Goal: Navigation & Orientation: Find specific page/section

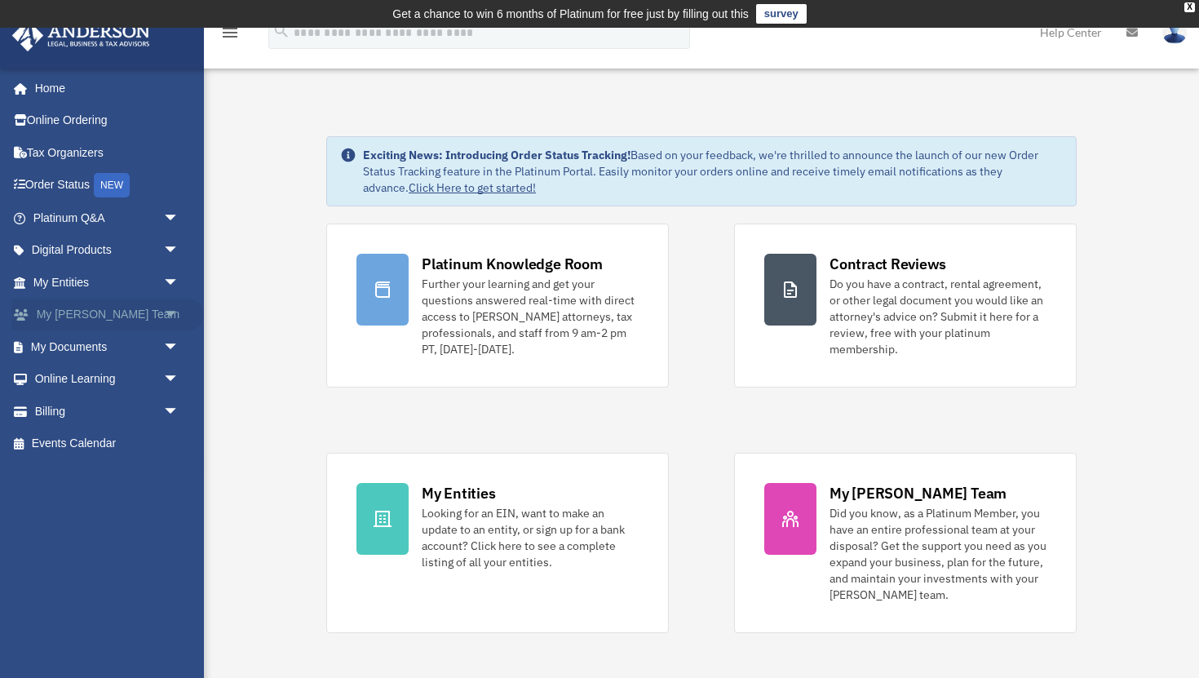
click at [117, 309] on link "My Anderson Team arrow_drop_down" at bounding box center [107, 314] width 192 height 33
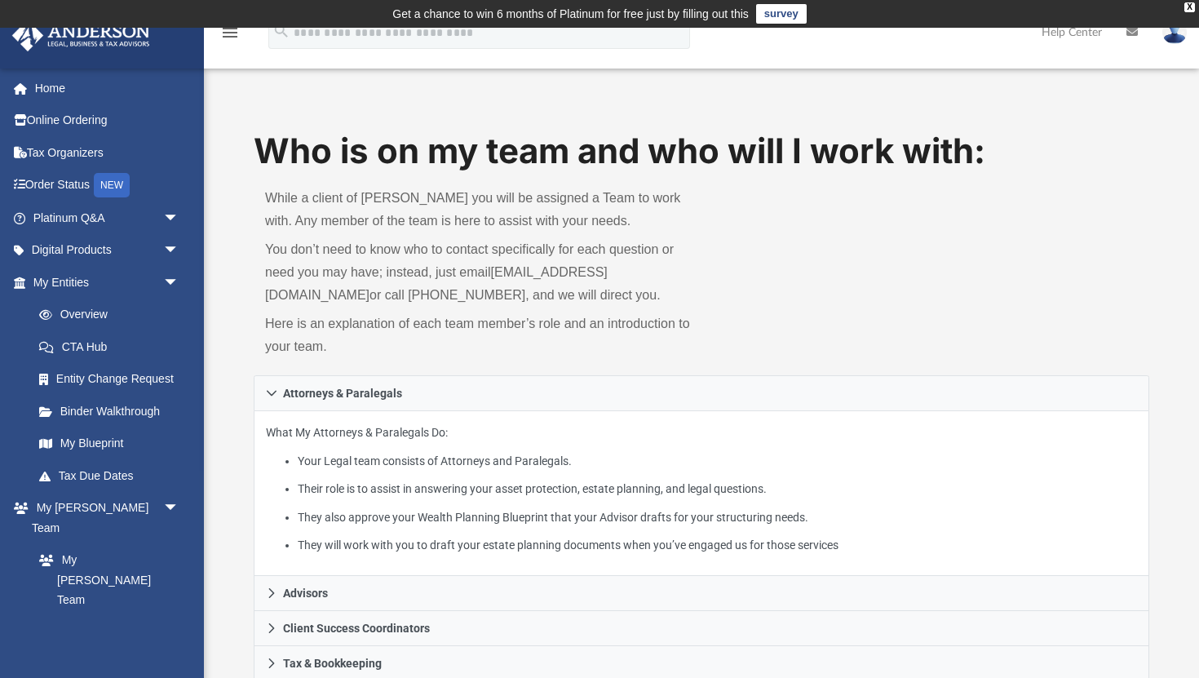
click at [301, 293] on p "You don’t need to know who to contact specifically for each question or need yo…" at bounding box center [477, 272] width 425 height 69
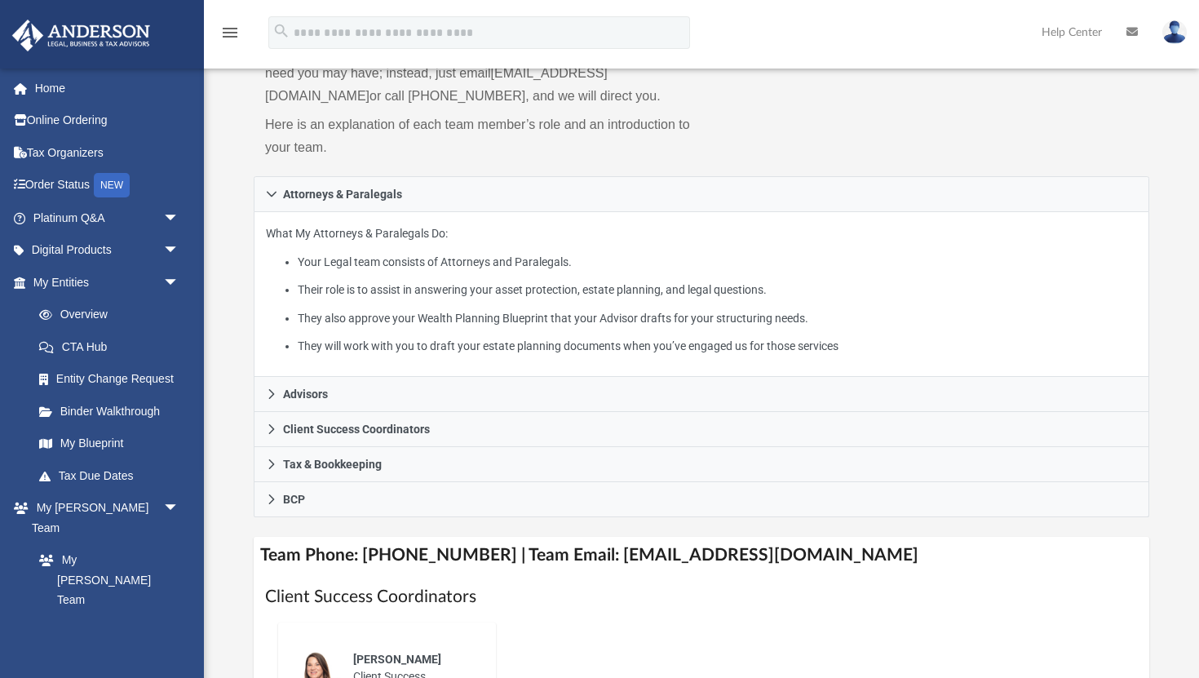
scroll to position [228, 0]
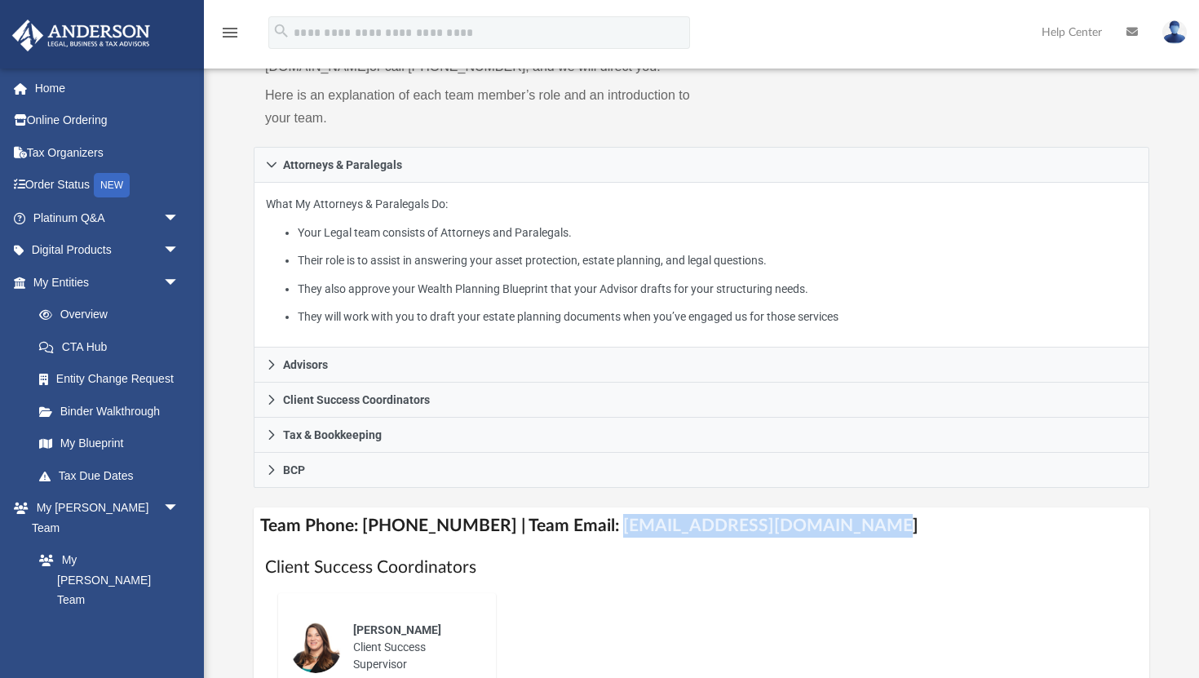
drag, startPoint x: 588, startPoint y: 524, endPoint x: 841, endPoint y: 529, distance: 252.9
click at [841, 529] on h4 "Team Phone: (725) 201-7544 | Team Email: myteam@andersonadvisors.com" at bounding box center [701, 525] width 895 height 37
copy h4 "myteam@andersonadvisors.com"
click at [122, 473] on link "Tax Due Dates" at bounding box center [113, 475] width 181 height 33
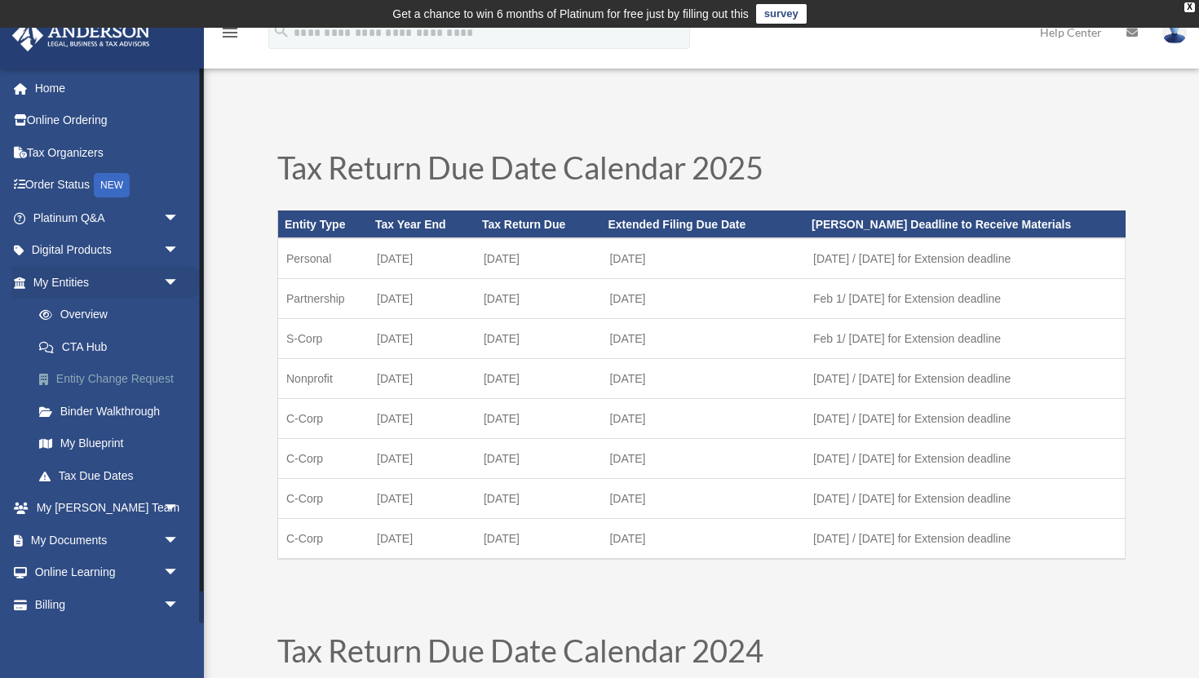
click at [150, 382] on link "Entity Change Request" at bounding box center [113, 379] width 181 height 33
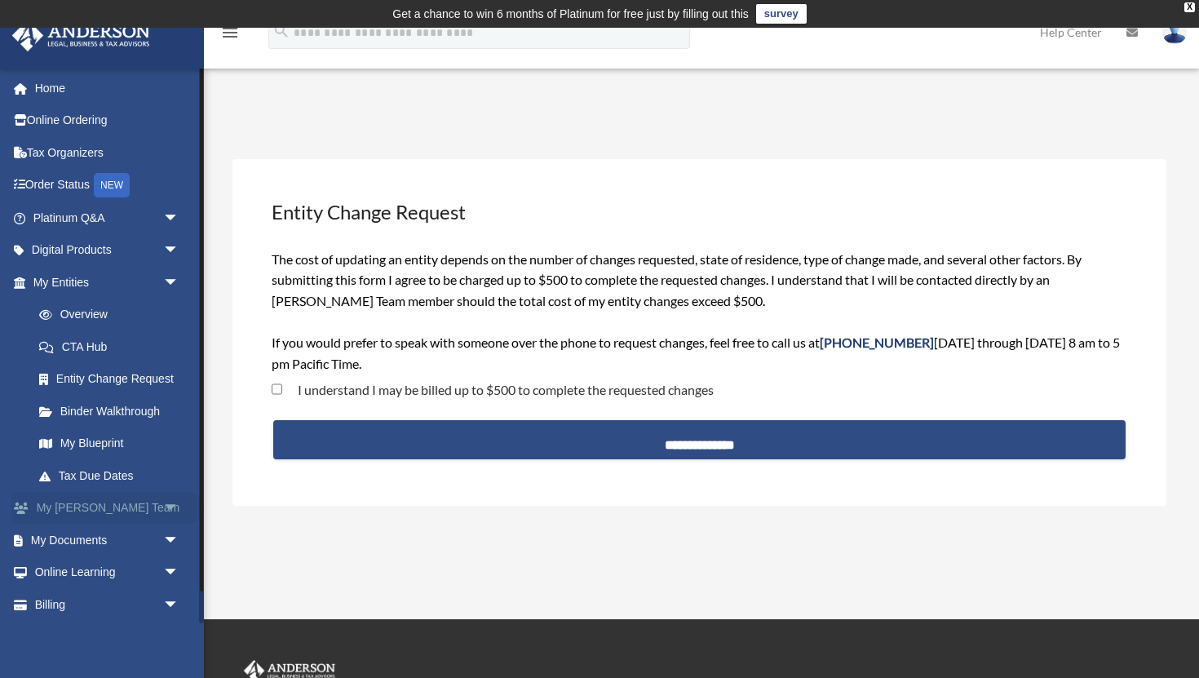
click at [149, 504] on link "My Anderson Team arrow_drop_down" at bounding box center [107, 508] width 192 height 33
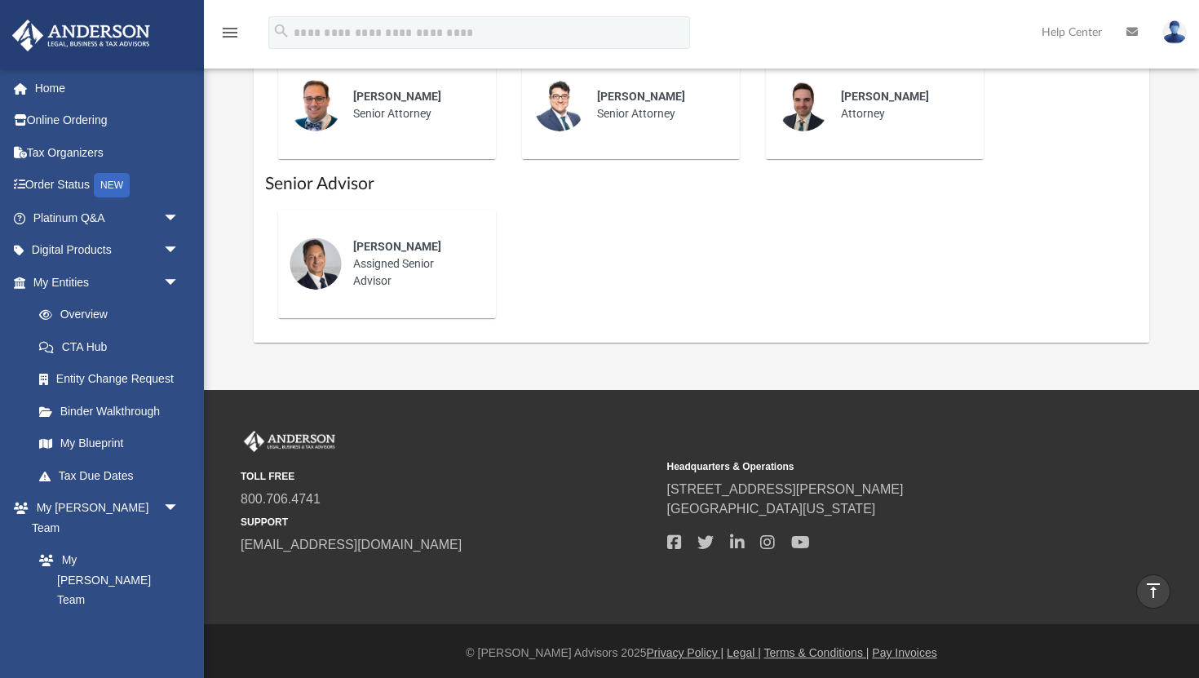
scroll to position [930, 0]
click at [124, 119] on link "Online Ordering" at bounding box center [107, 120] width 192 height 33
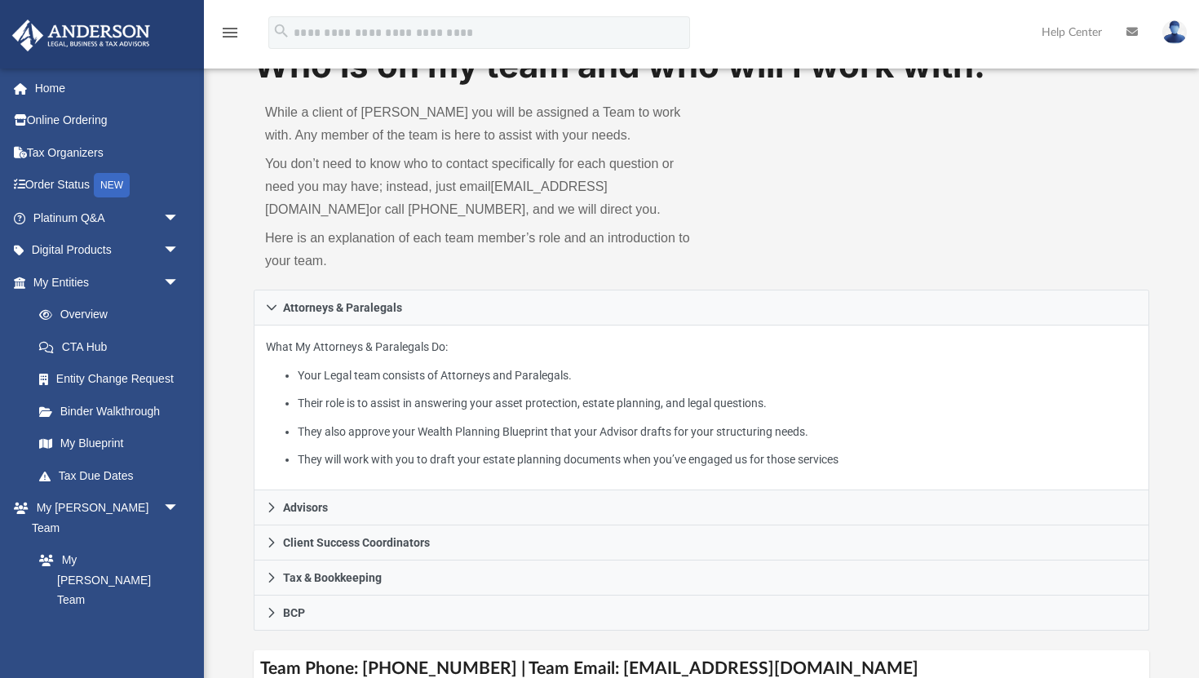
click at [380, 319] on div "App [EMAIL_ADDRESS][DOMAIN_NAME] Sign Out [EMAIL_ADDRESS][DOMAIN_NAME] Home Onl…" at bounding box center [599, 587] width 1199 height 1291
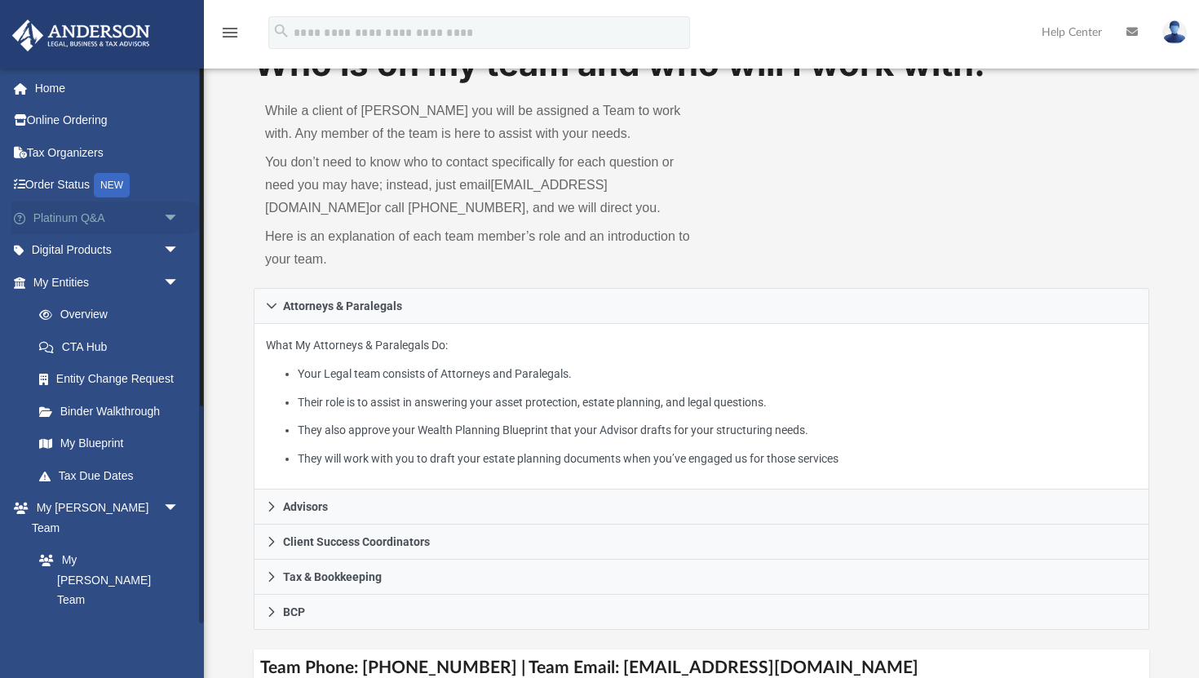
scroll to position [86, 0]
click at [88, 120] on link "Online Ordering" at bounding box center [107, 120] width 192 height 33
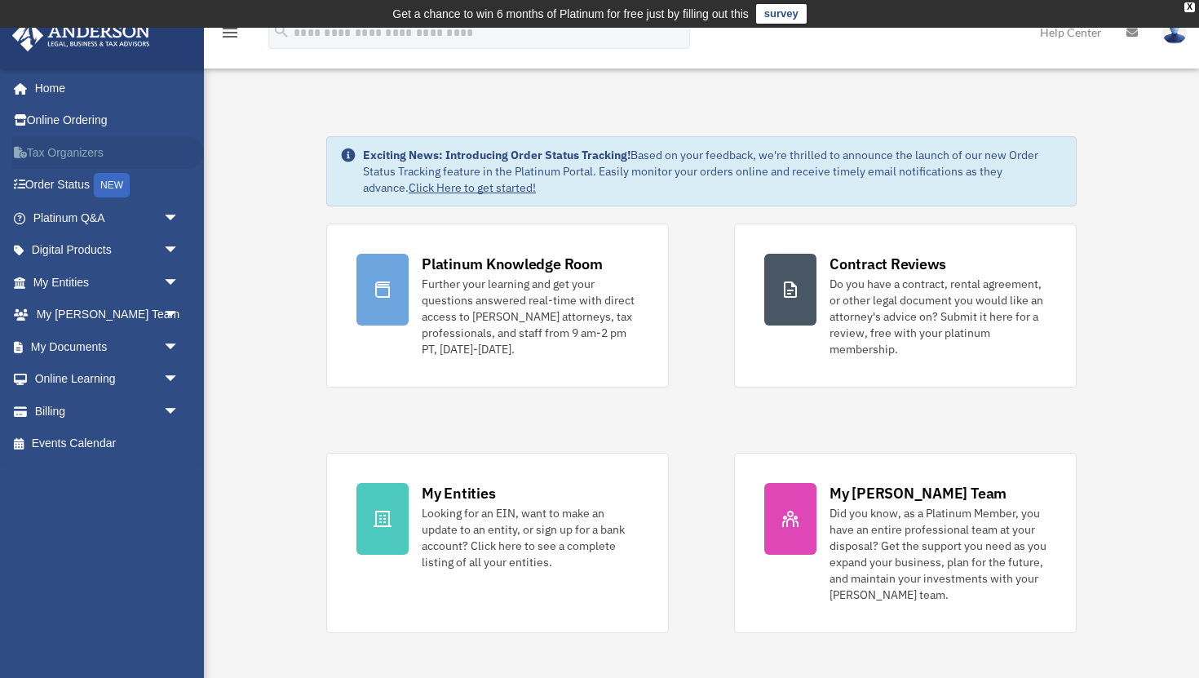
click at [96, 146] on link "Tax Organizers" at bounding box center [107, 152] width 192 height 33
click at [120, 182] on div "NEW" at bounding box center [112, 185] width 36 height 24
click at [163, 210] on span "arrow_drop_down" at bounding box center [179, 217] width 33 height 33
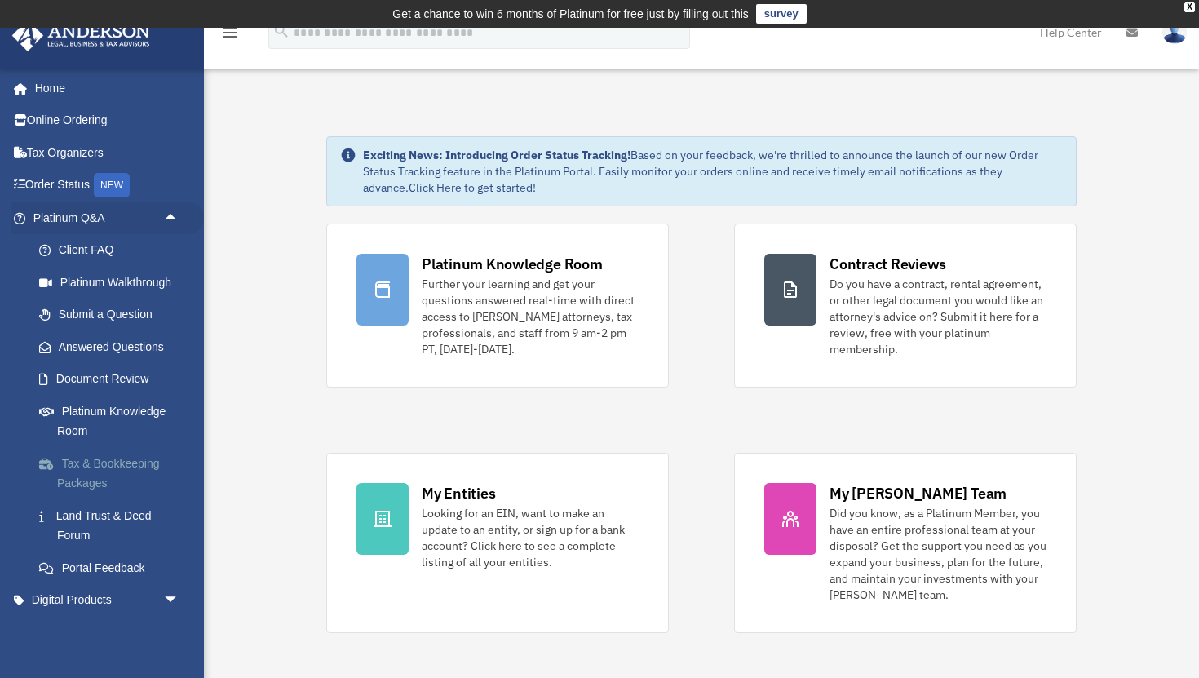
click at [136, 461] on link "Tax & Bookkeeping Packages" at bounding box center [113, 473] width 181 height 52
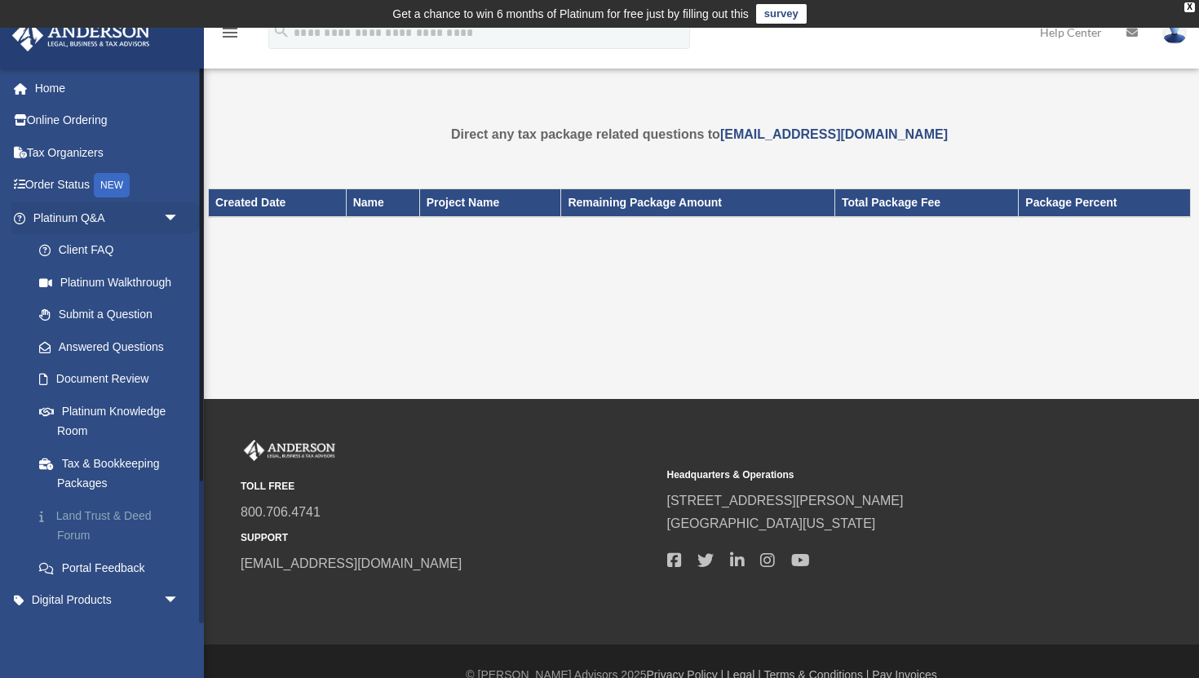
click at [136, 516] on link "Land Trust & Deed Forum" at bounding box center [113, 525] width 181 height 52
